Goal: Check status: Check status

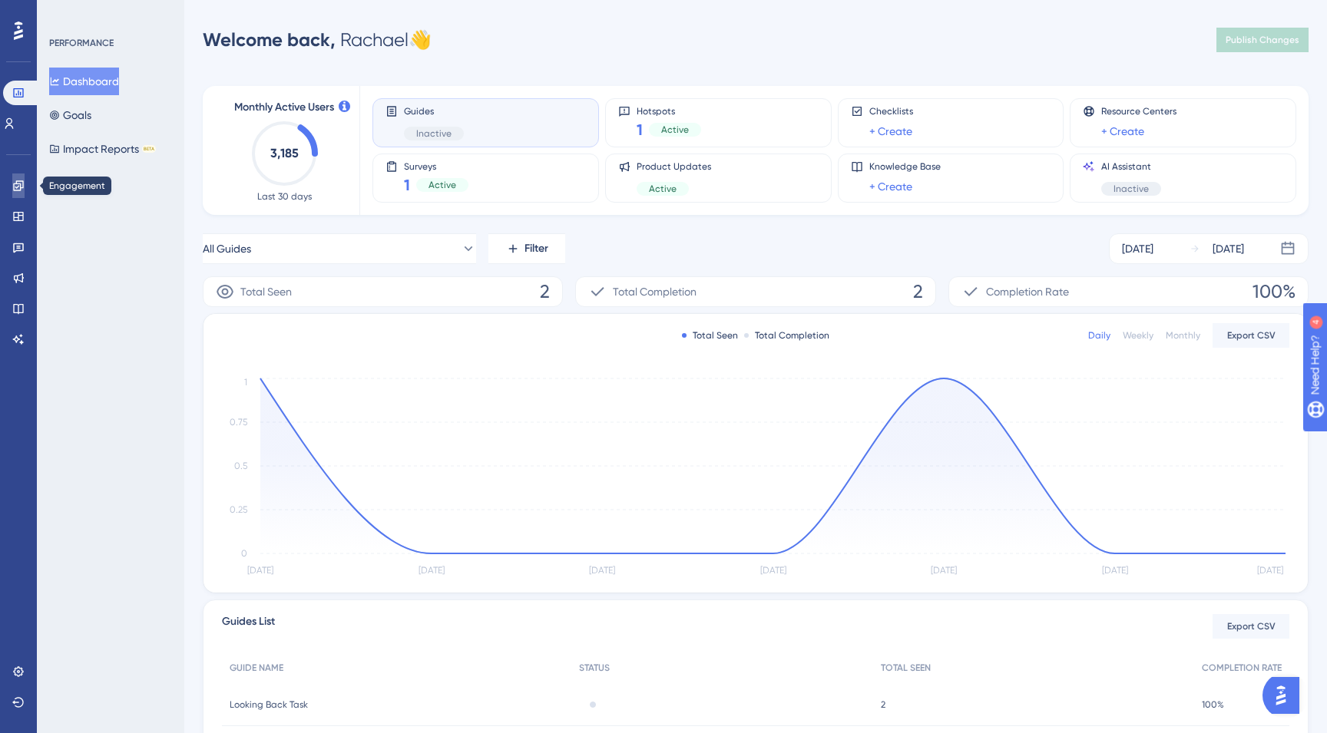
click at [13, 187] on icon at bounding box center [18, 185] width 10 height 10
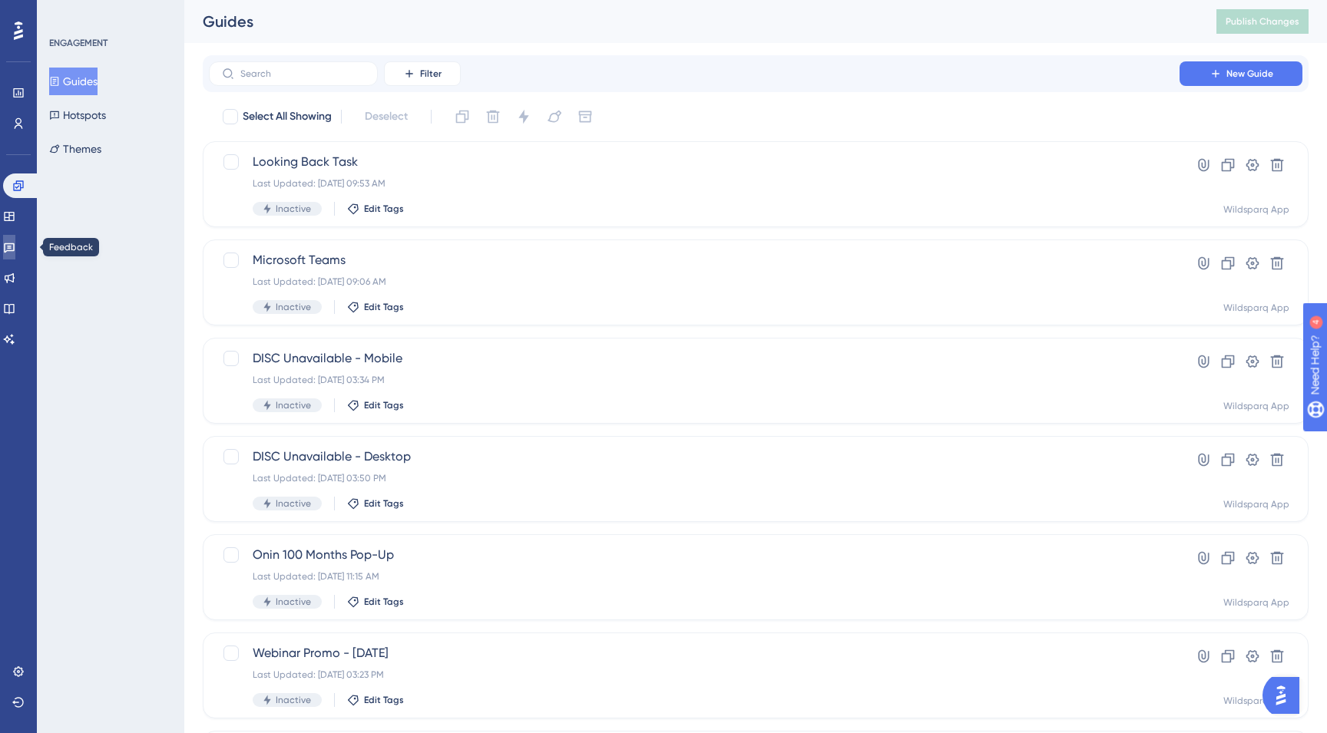
click at [15, 247] on icon at bounding box center [9, 247] width 12 height 12
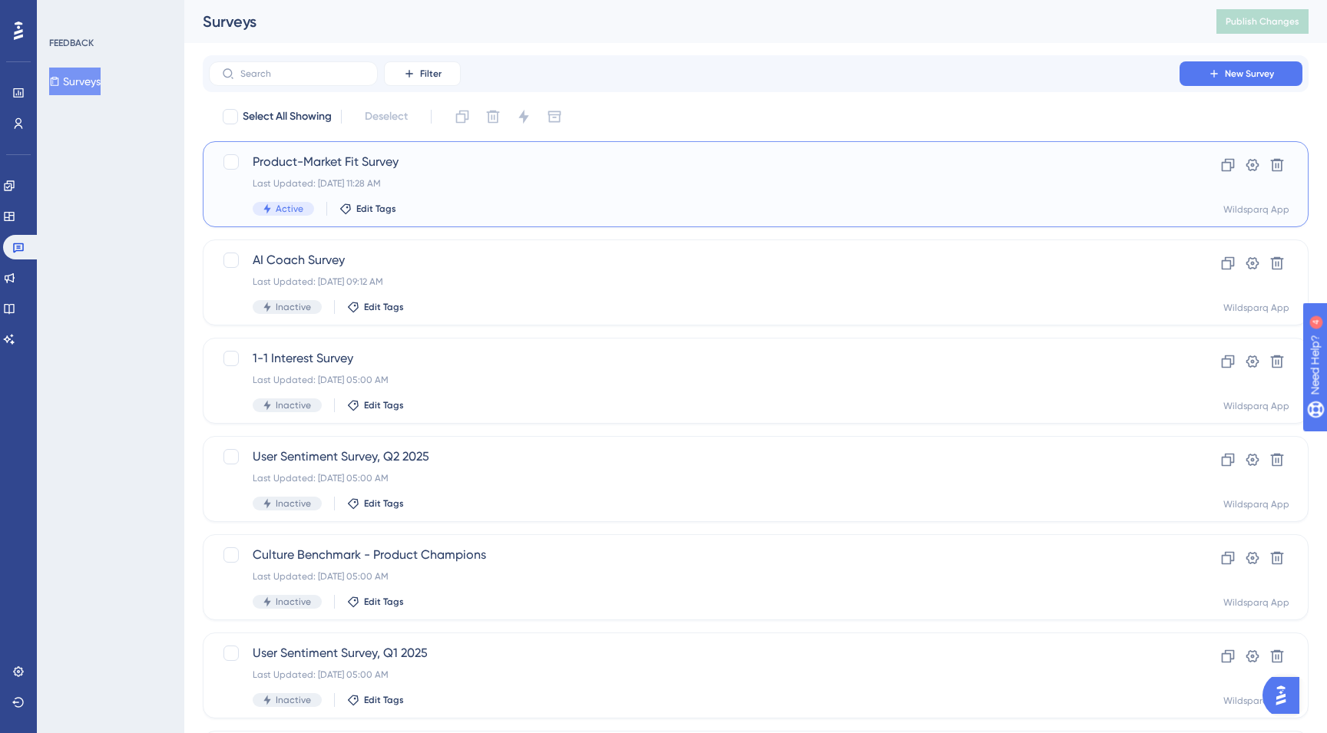
click at [556, 173] on div "Product-Market Fit Survey Last Updated: [DATE] 11:28 AM Active Edit Tags" at bounding box center [694, 184] width 883 height 63
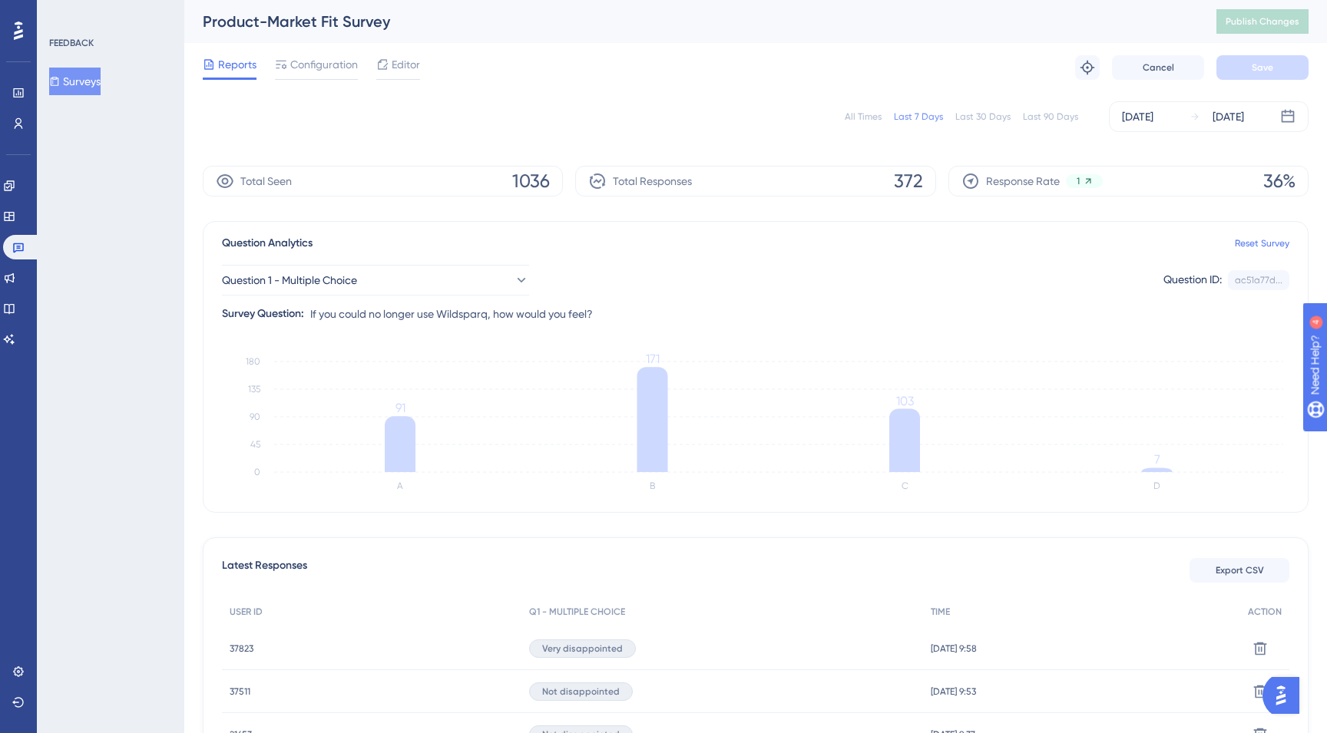
click at [859, 117] on div "All Times" at bounding box center [863, 117] width 37 height 12
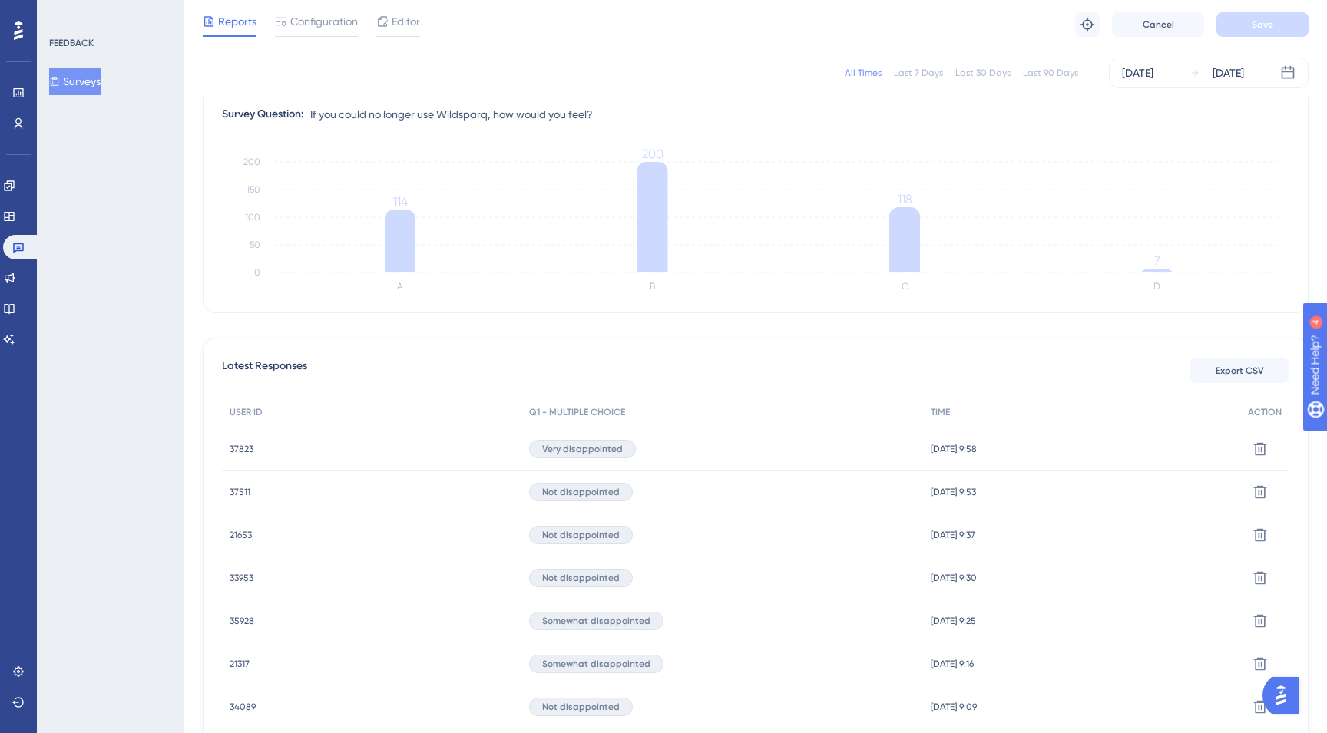
scroll to position [182, 0]
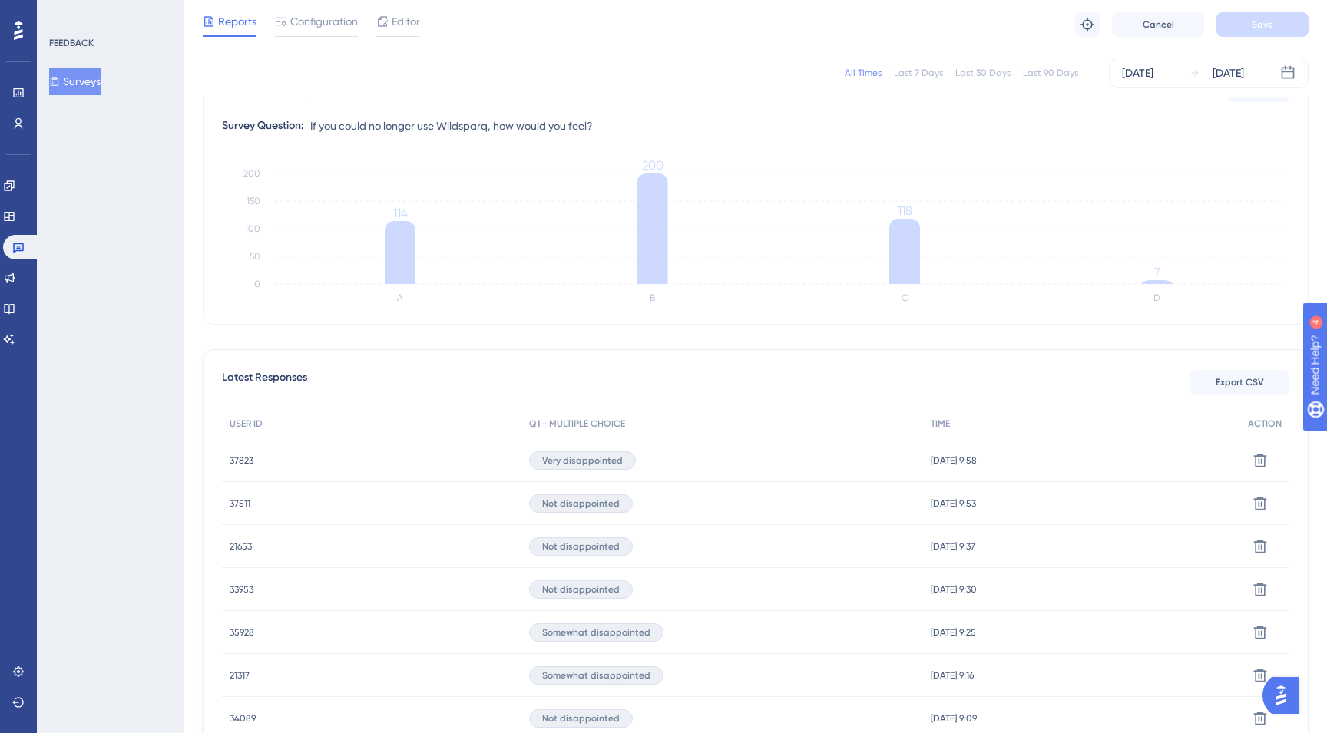
click at [239, 499] on span "37511" at bounding box center [240, 504] width 21 height 12
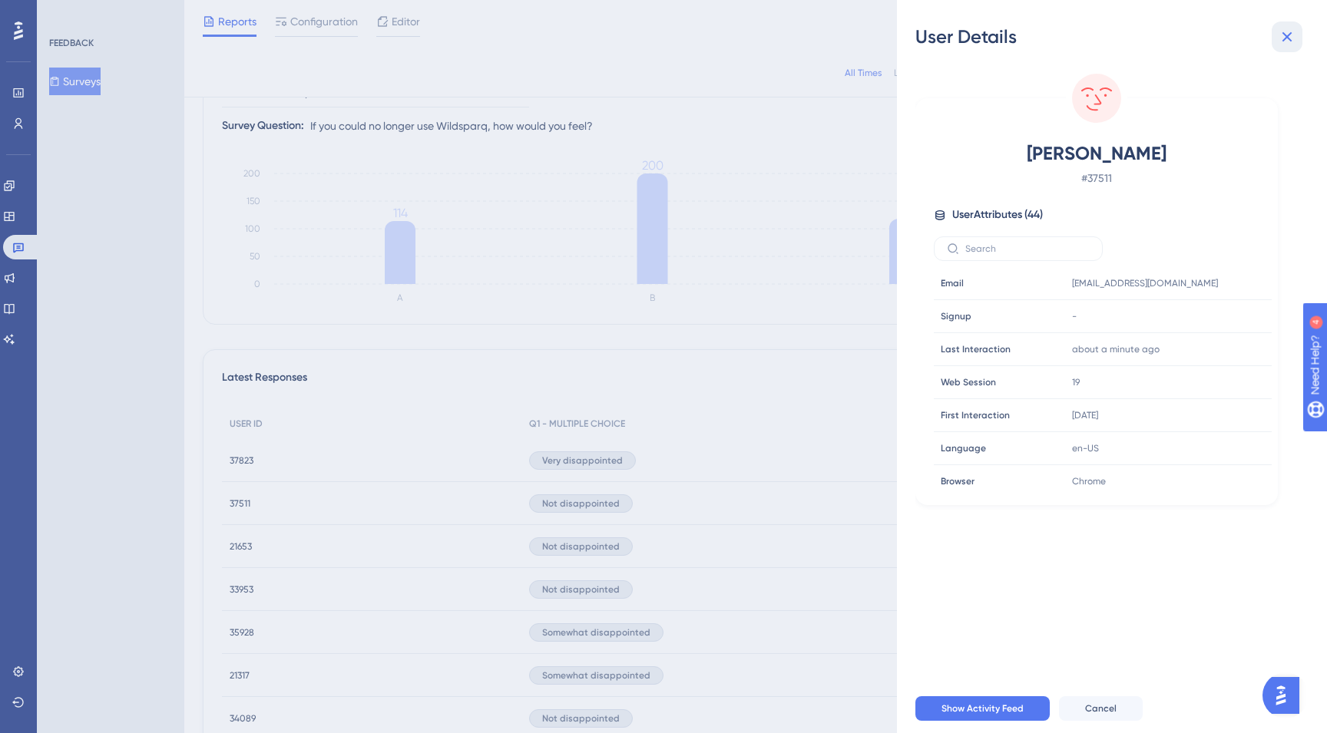
click at [1282, 30] on icon at bounding box center [1287, 37] width 18 height 18
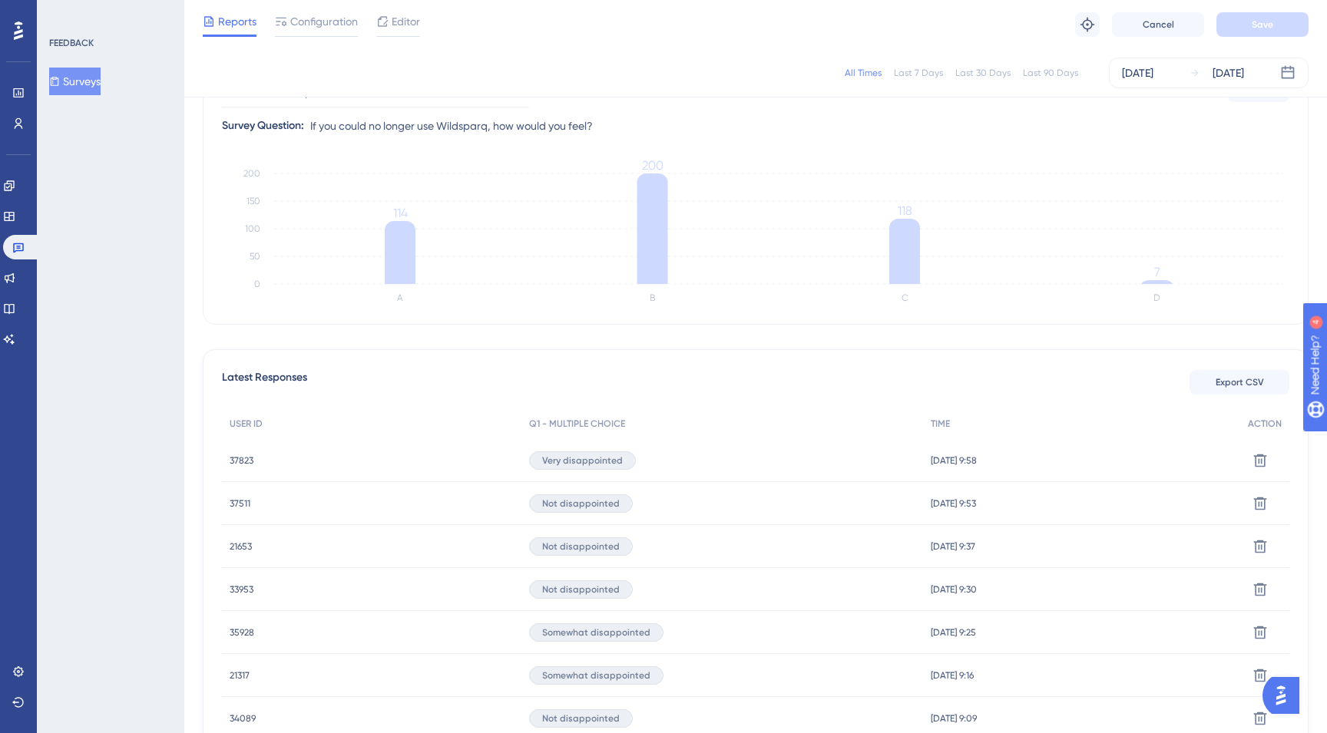
click at [242, 539] on div "21653 21653" at bounding box center [241, 546] width 22 height 43
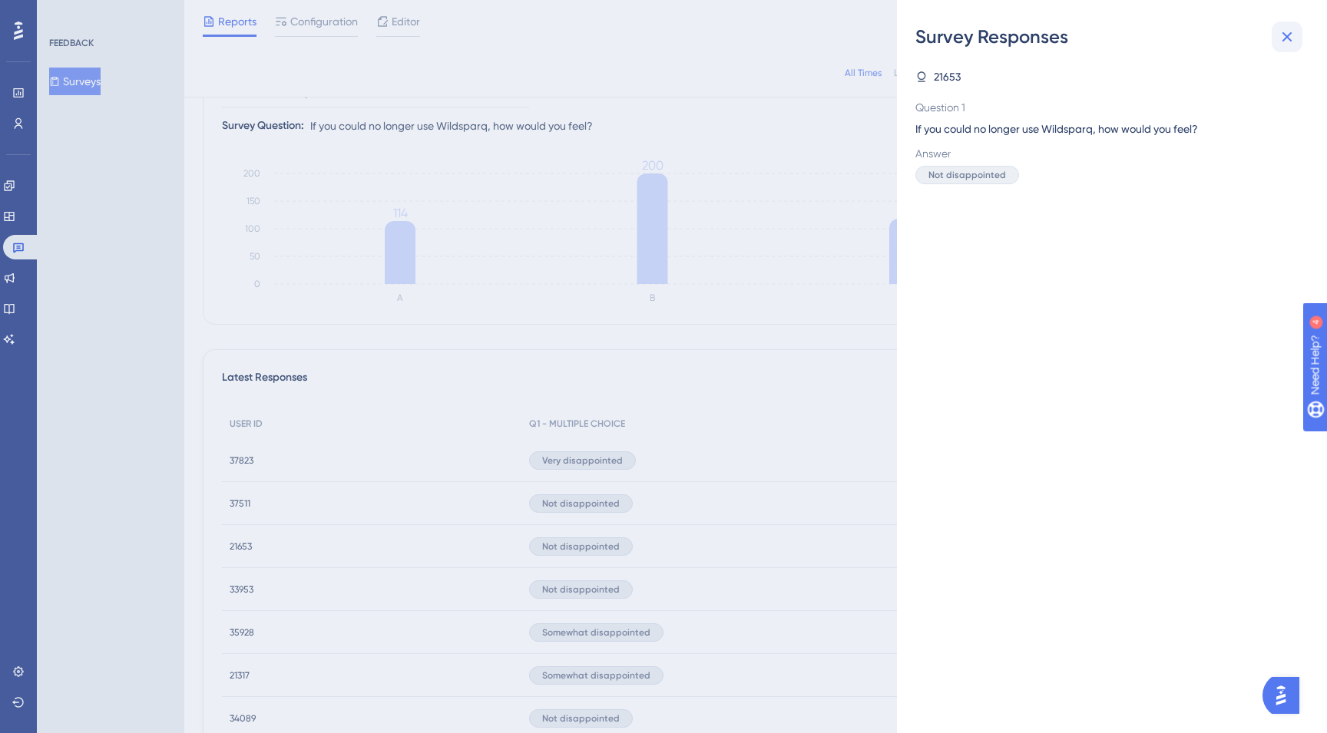
click at [1288, 35] on icon at bounding box center [1287, 37] width 10 height 10
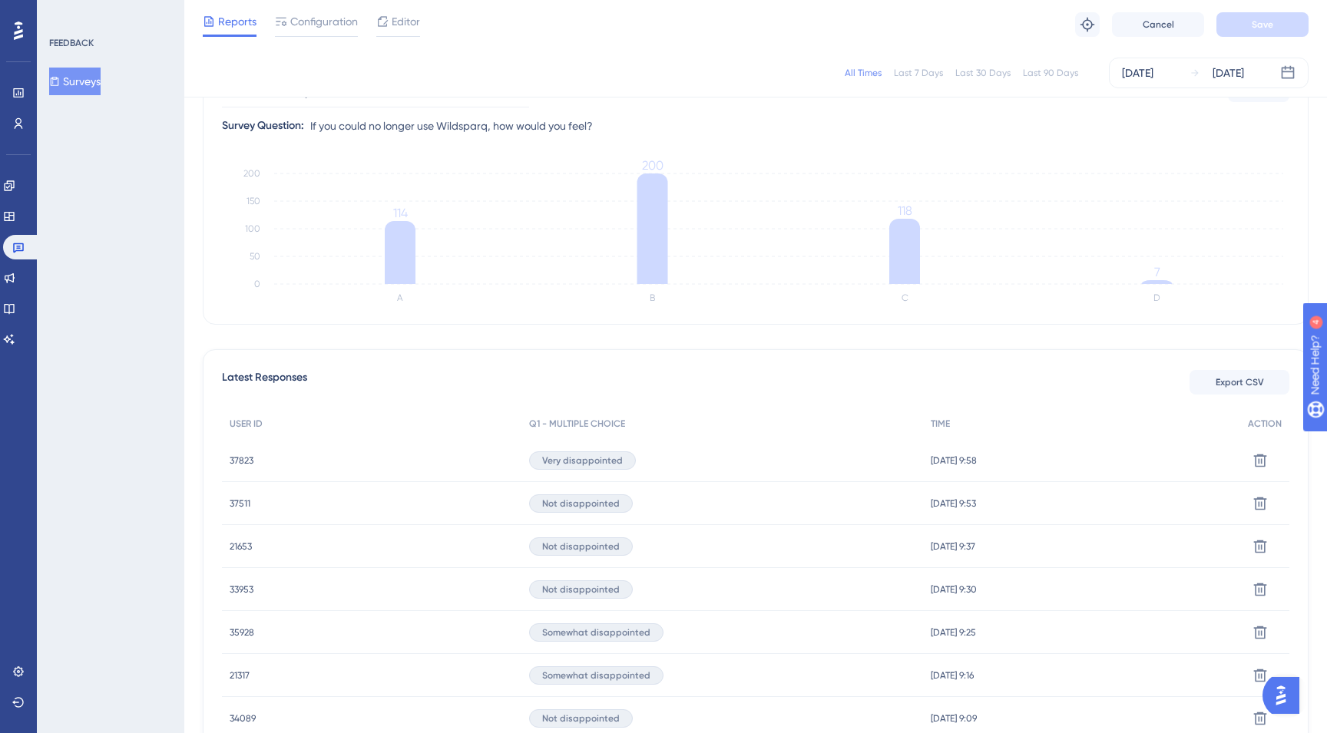
click at [237, 550] on span "21653" at bounding box center [241, 547] width 22 height 12
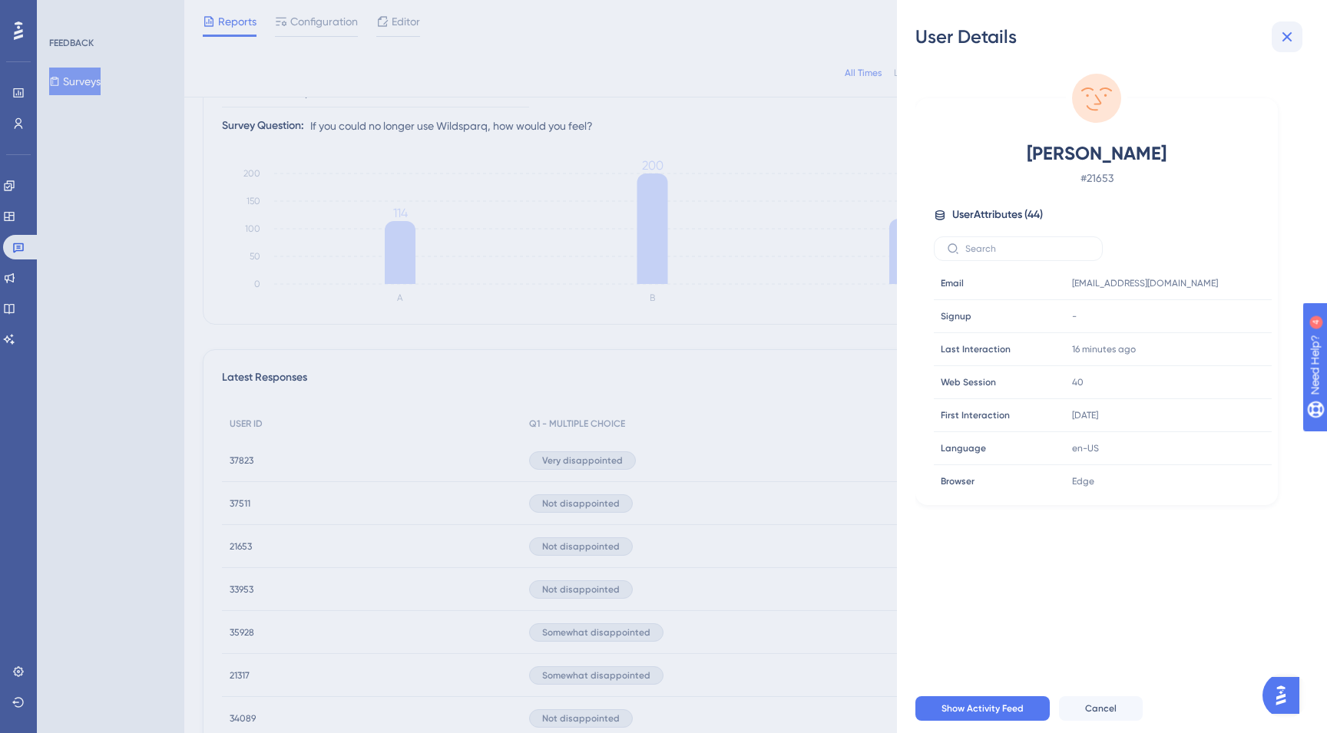
click at [1299, 33] on button at bounding box center [1287, 37] width 31 height 31
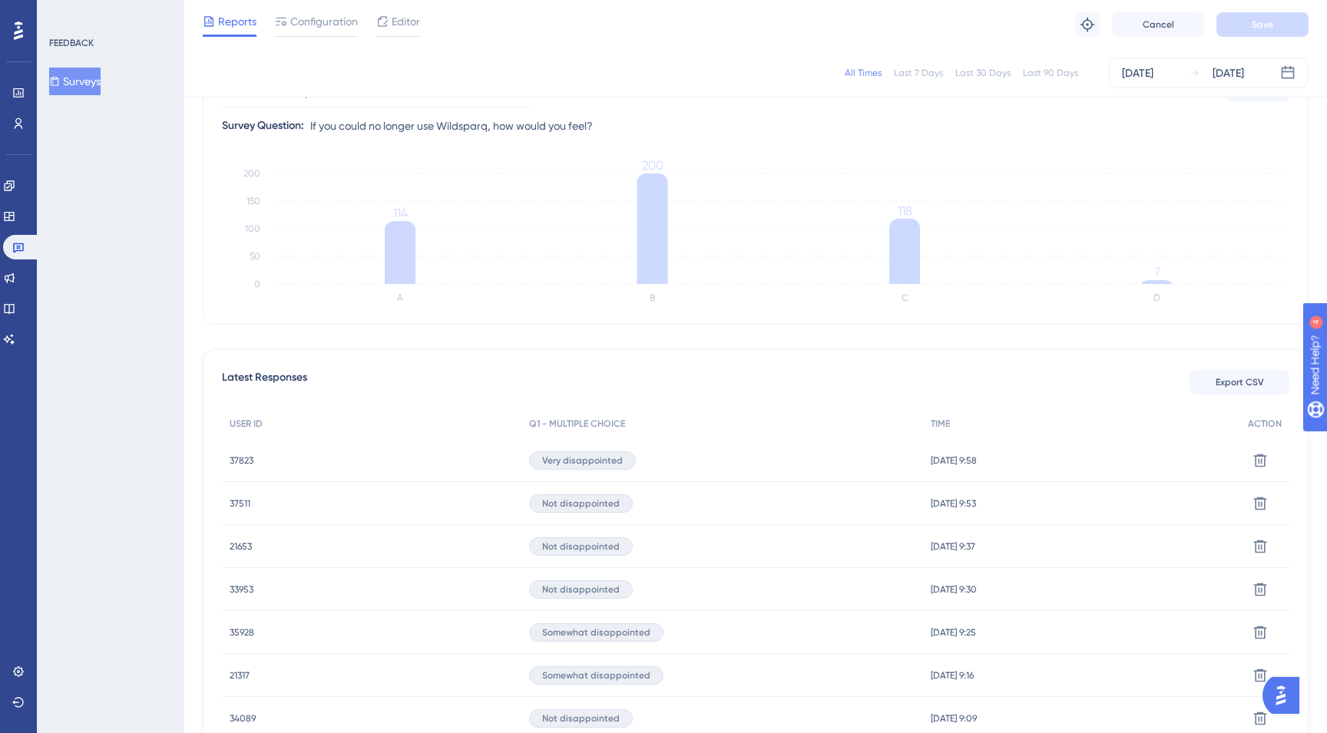
click at [252, 590] on span "33953" at bounding box center [242, 590] width 24 height 12
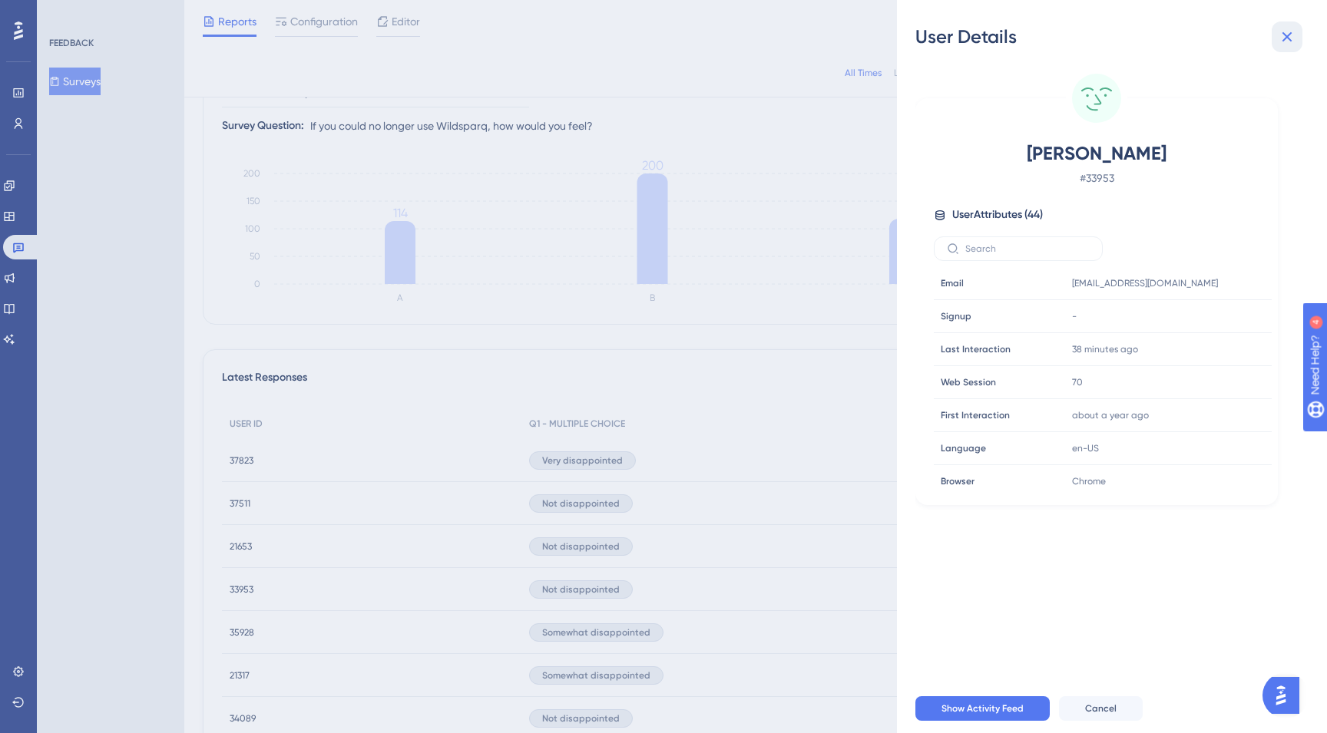
click at [1292, 41] on icon at bounding box center [1287, 37] width 18 height 18
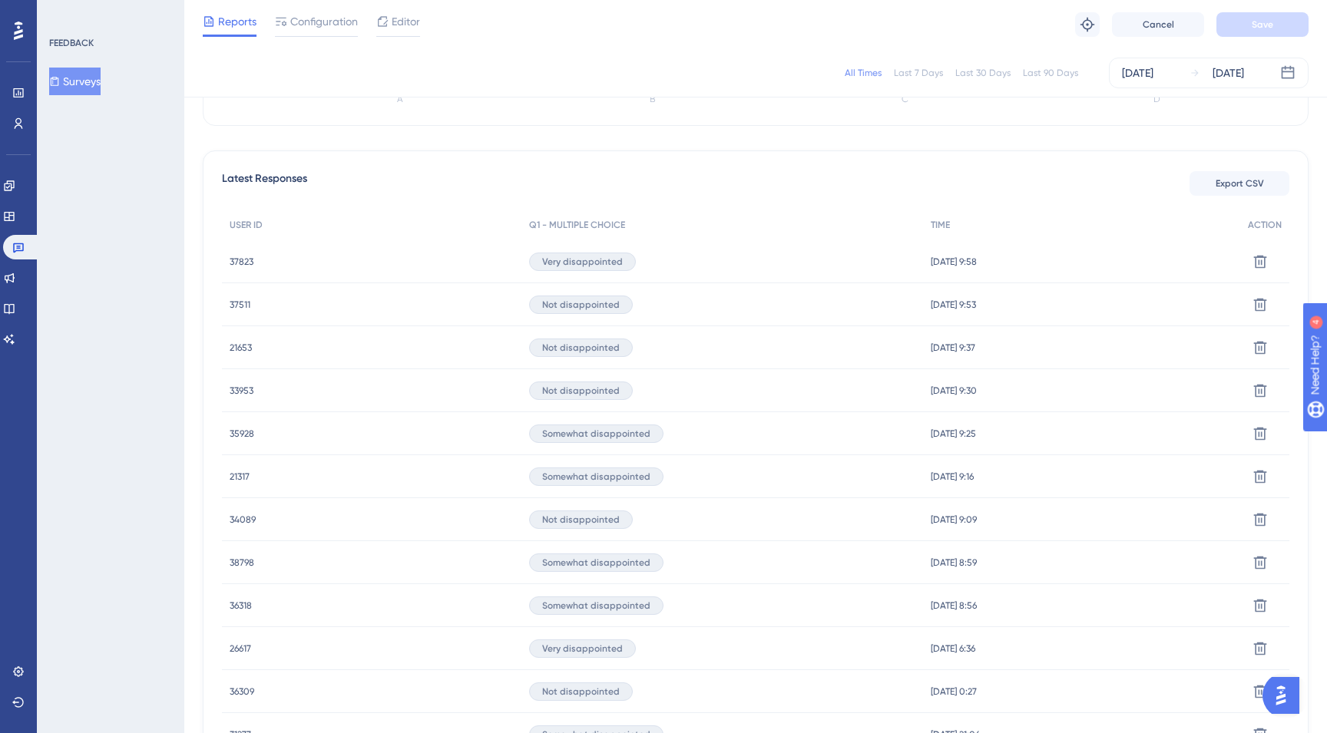
scroll to position [386, 0]
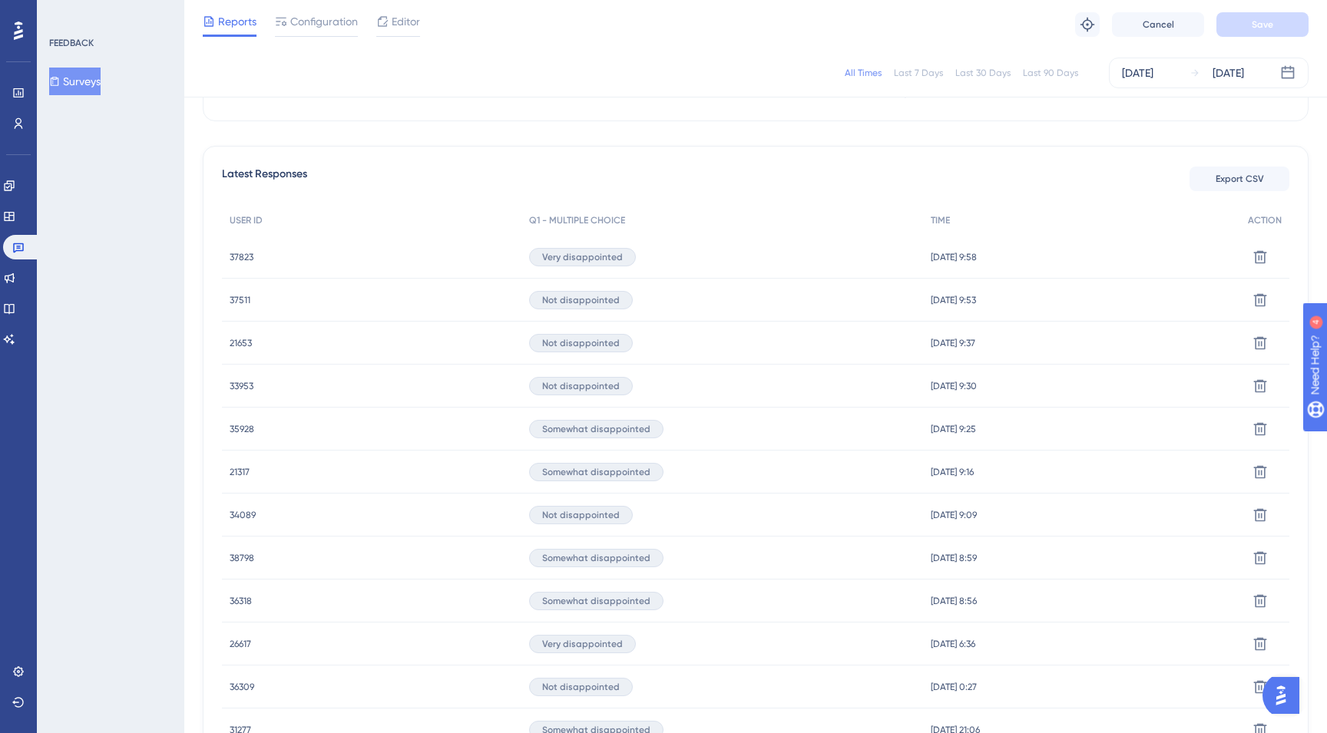
click at [247, 517] on span "34089" at bounding box center [243, 515] width 26 height 12
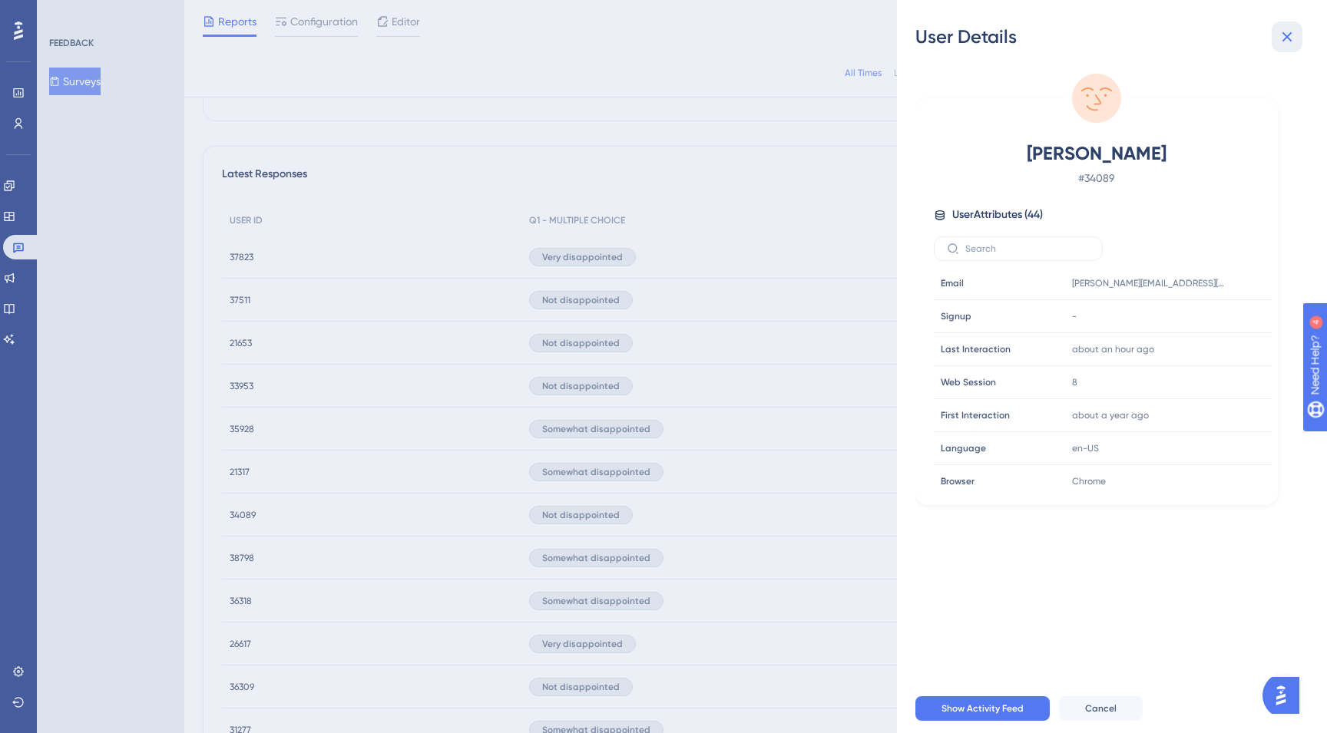
click at [1289, 37] on icon at bounding box center [1287, 37] width 18 height 18
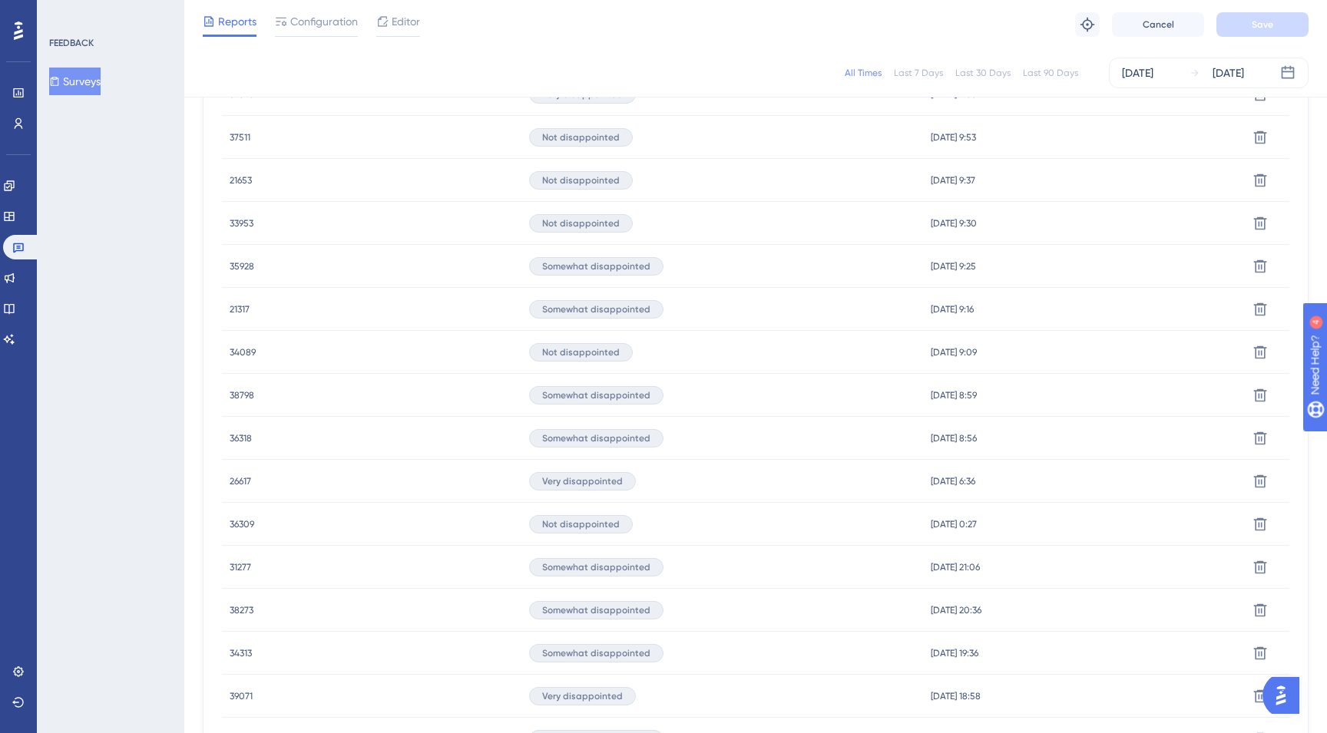
scroll to position [575, 0]
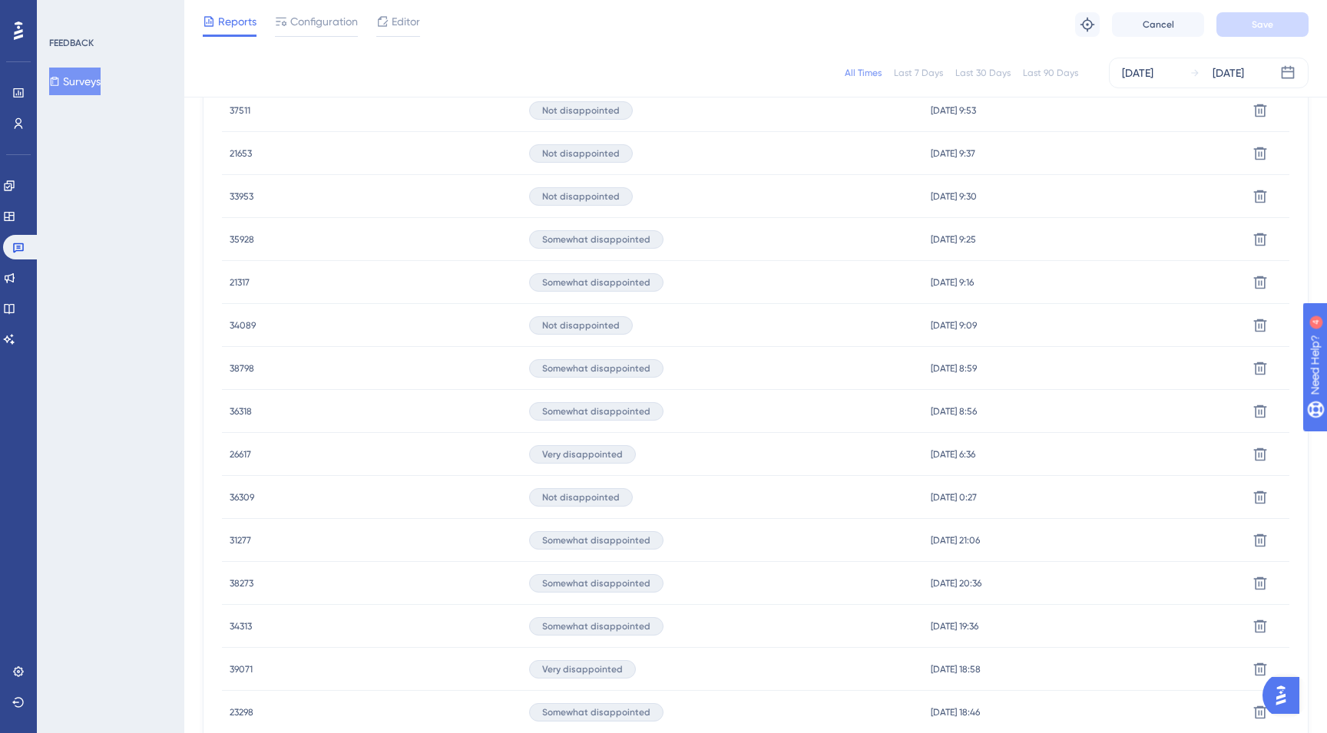
click at [242, 497] on span "36309" at bounding box center [242, 497] width 25 height 12
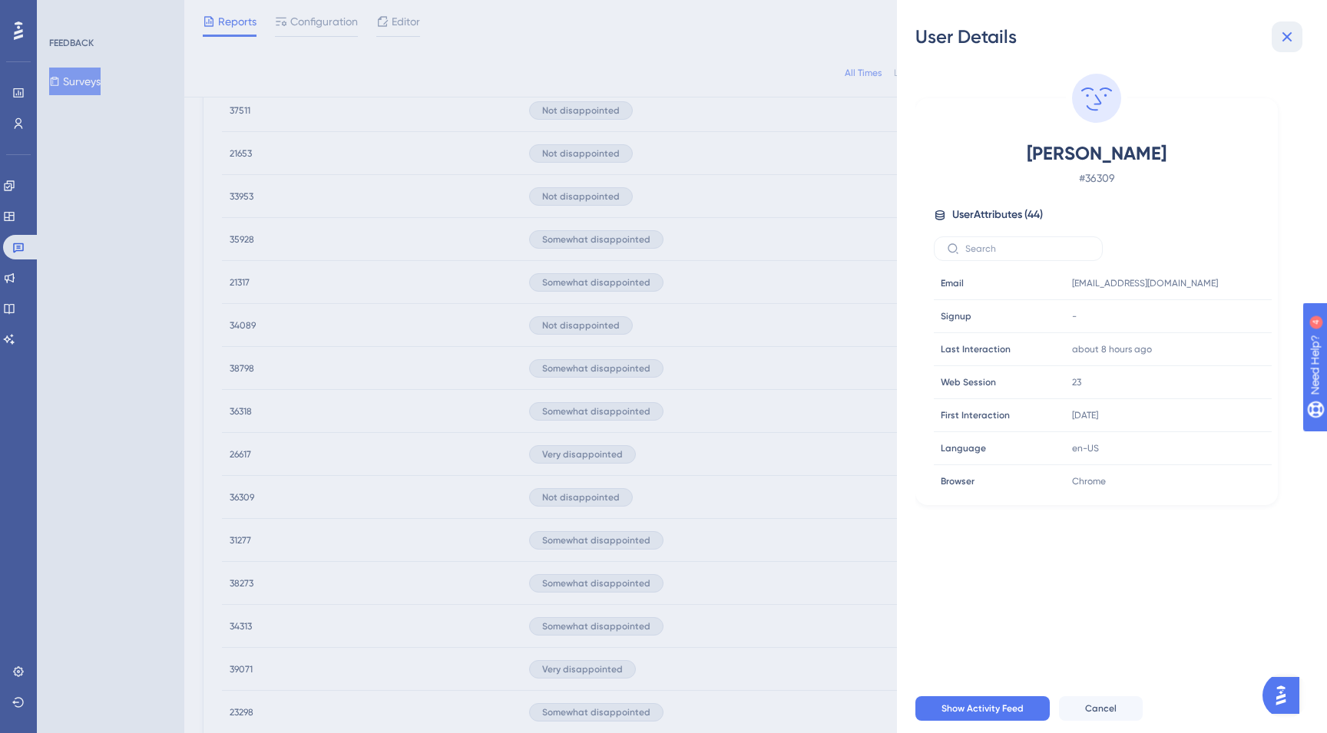
click at [1286, 23] on button at bounding box center [1287, 37] width 31 height 31
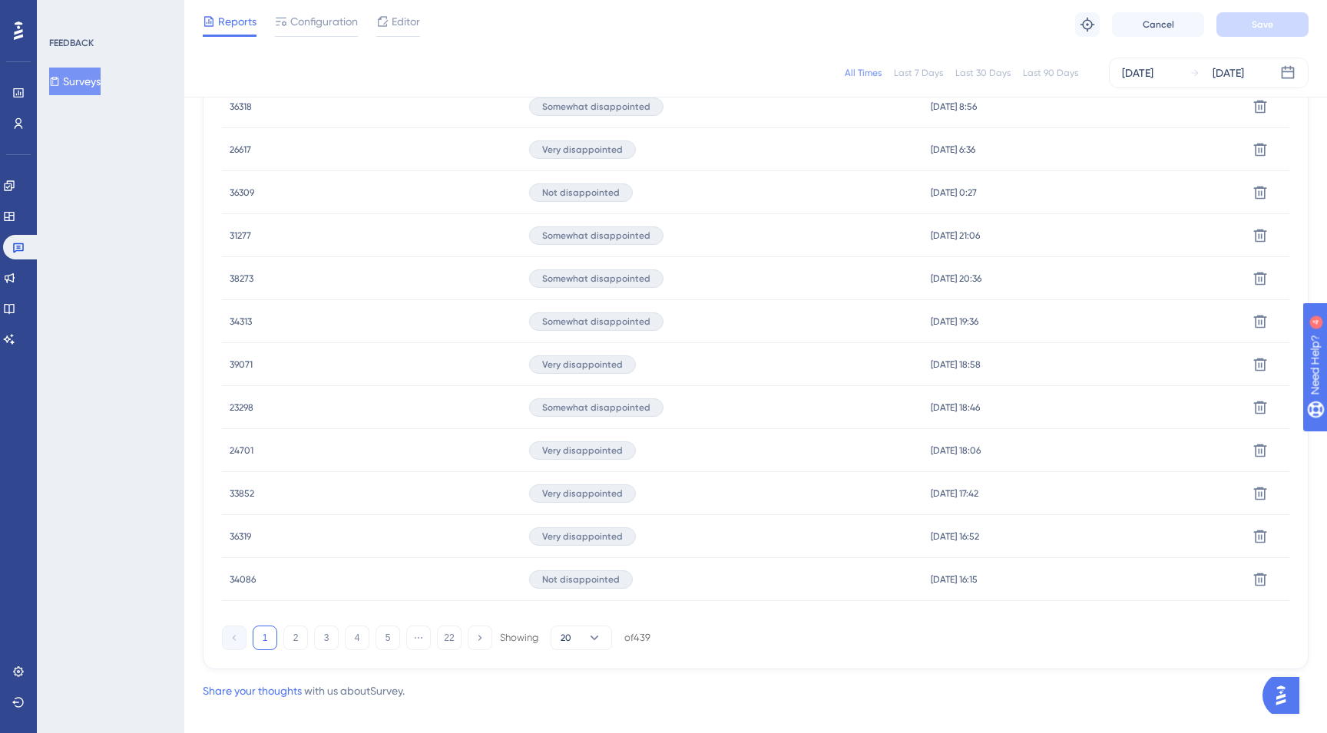
scroll to position [896, 0]
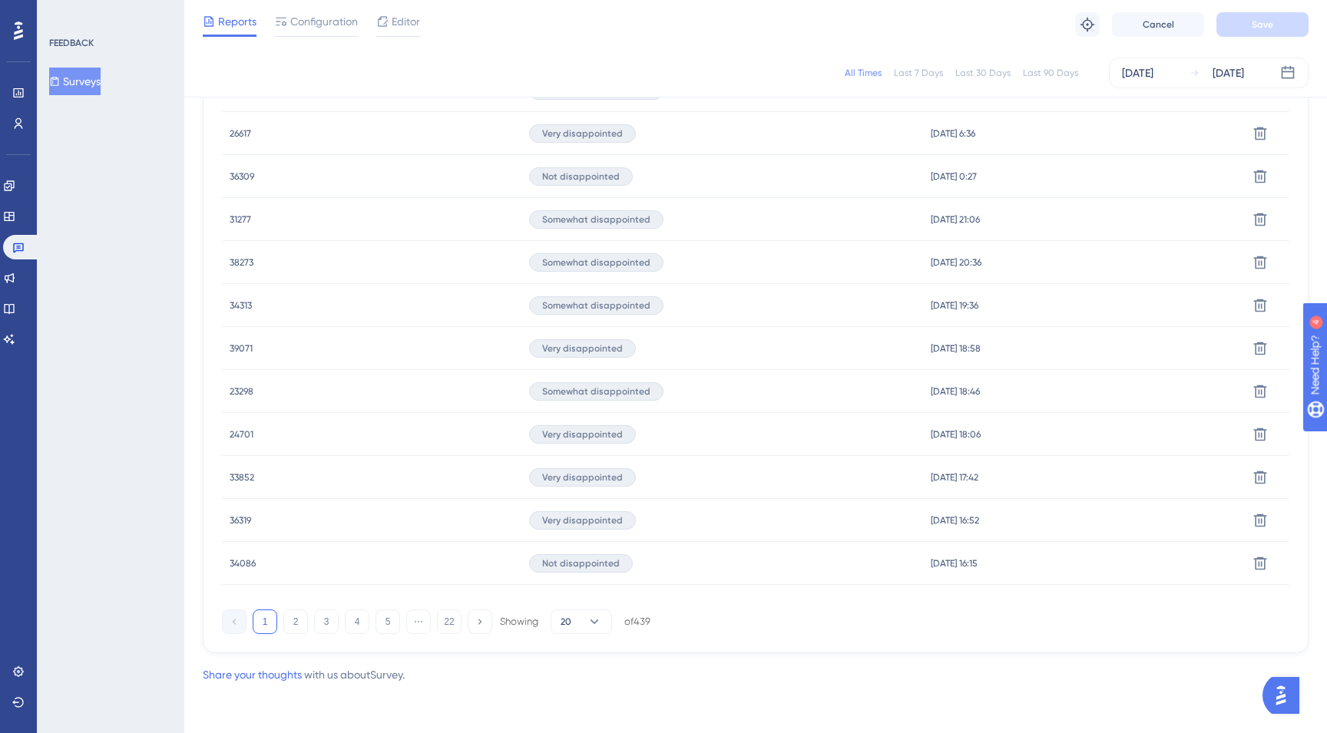
click at [239, 568] on span "34086" at bounding box center [243, 564] width 26 height 12
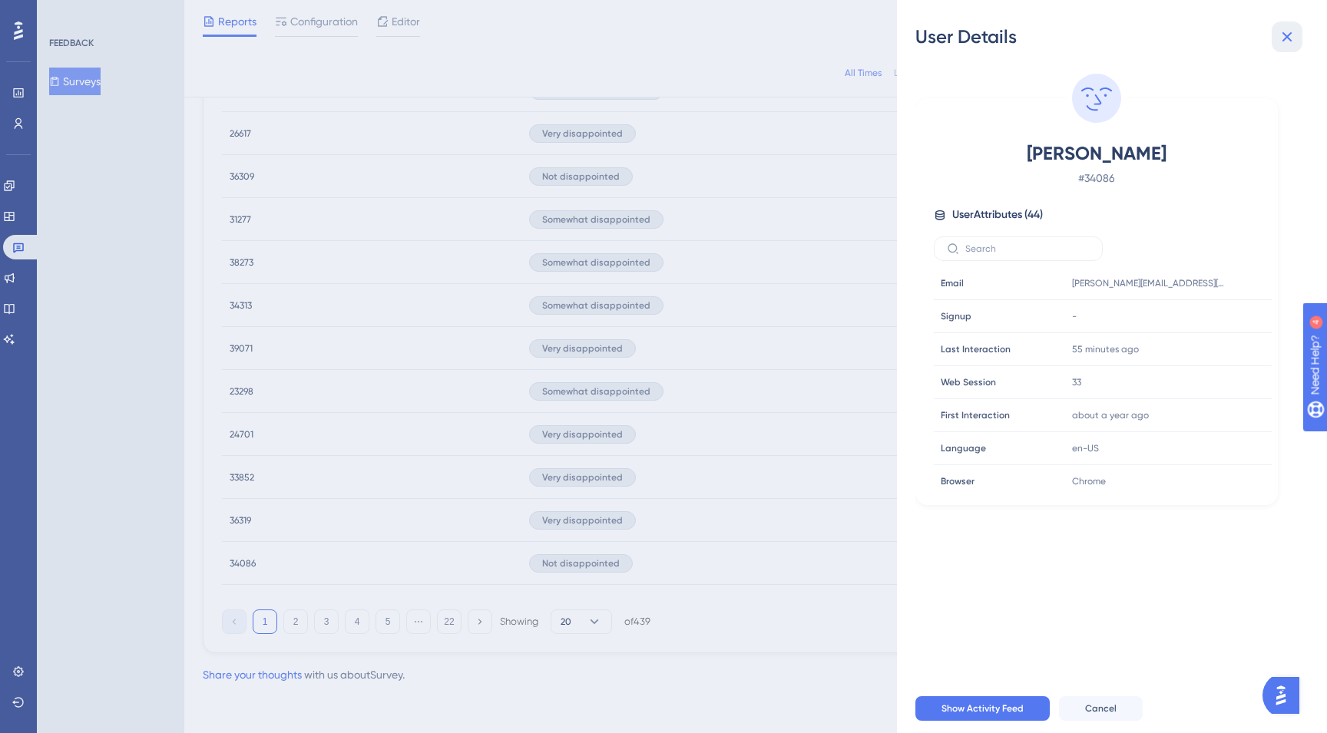
click at [1287, 40] on icon at bounding box center [1287, 37] width 18 height 18
